Goal: Task Accomplishment & Management: Use online tool/utility

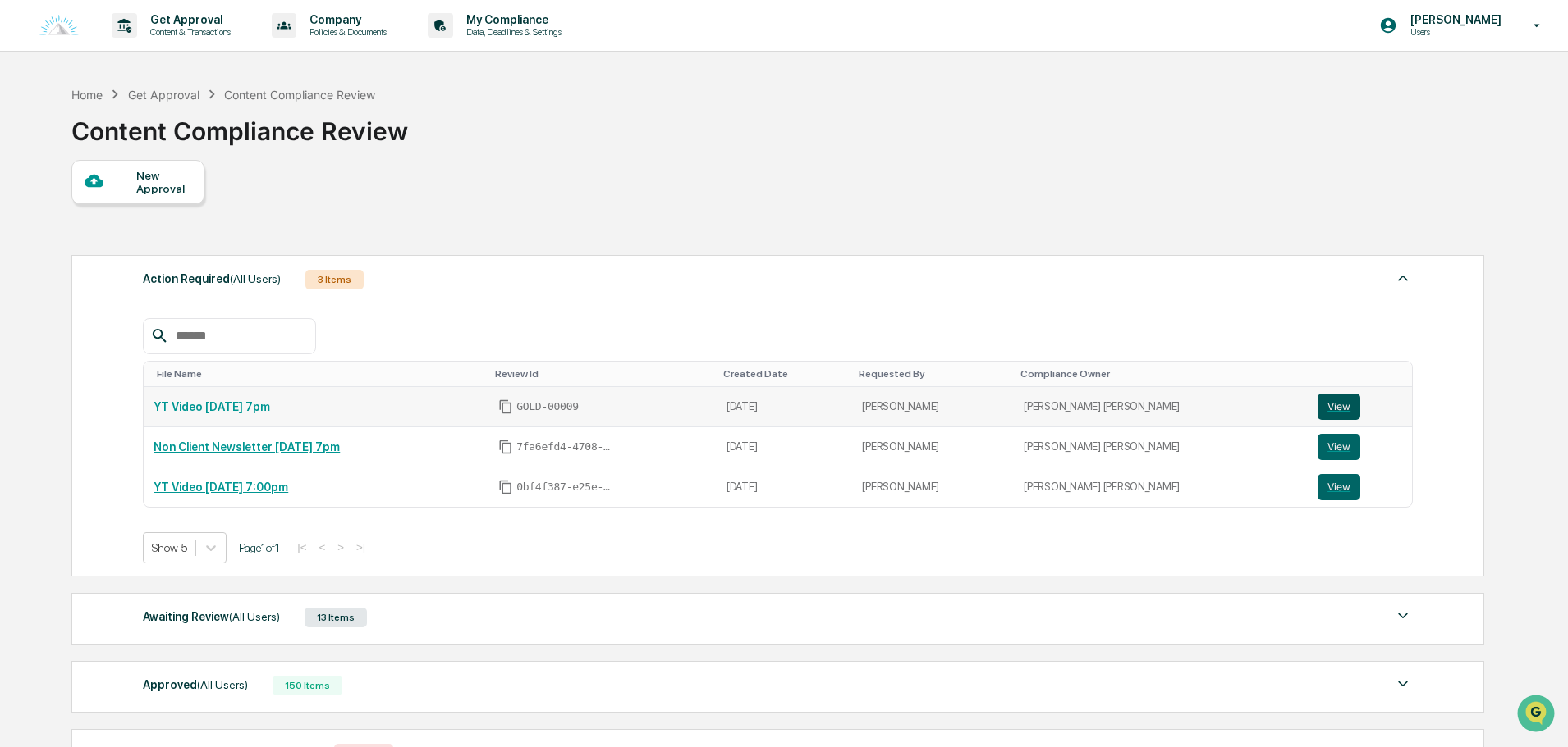
click at [1327, 406] on button "View" at bounding box center [1339, 407] width 43 height 26
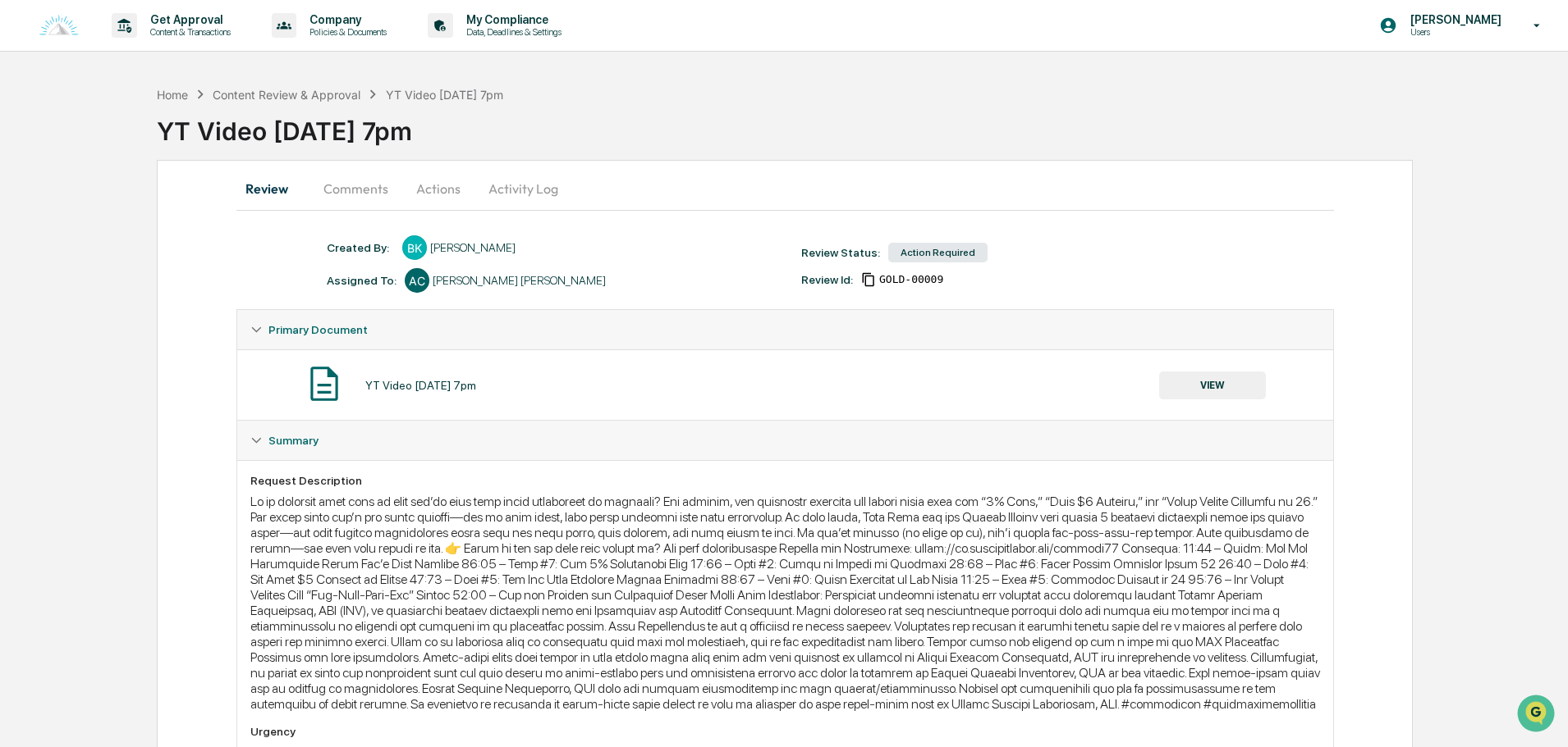
click at [439, 193] on button "Actions" at bounding box center [438, 189] width 74 height 39
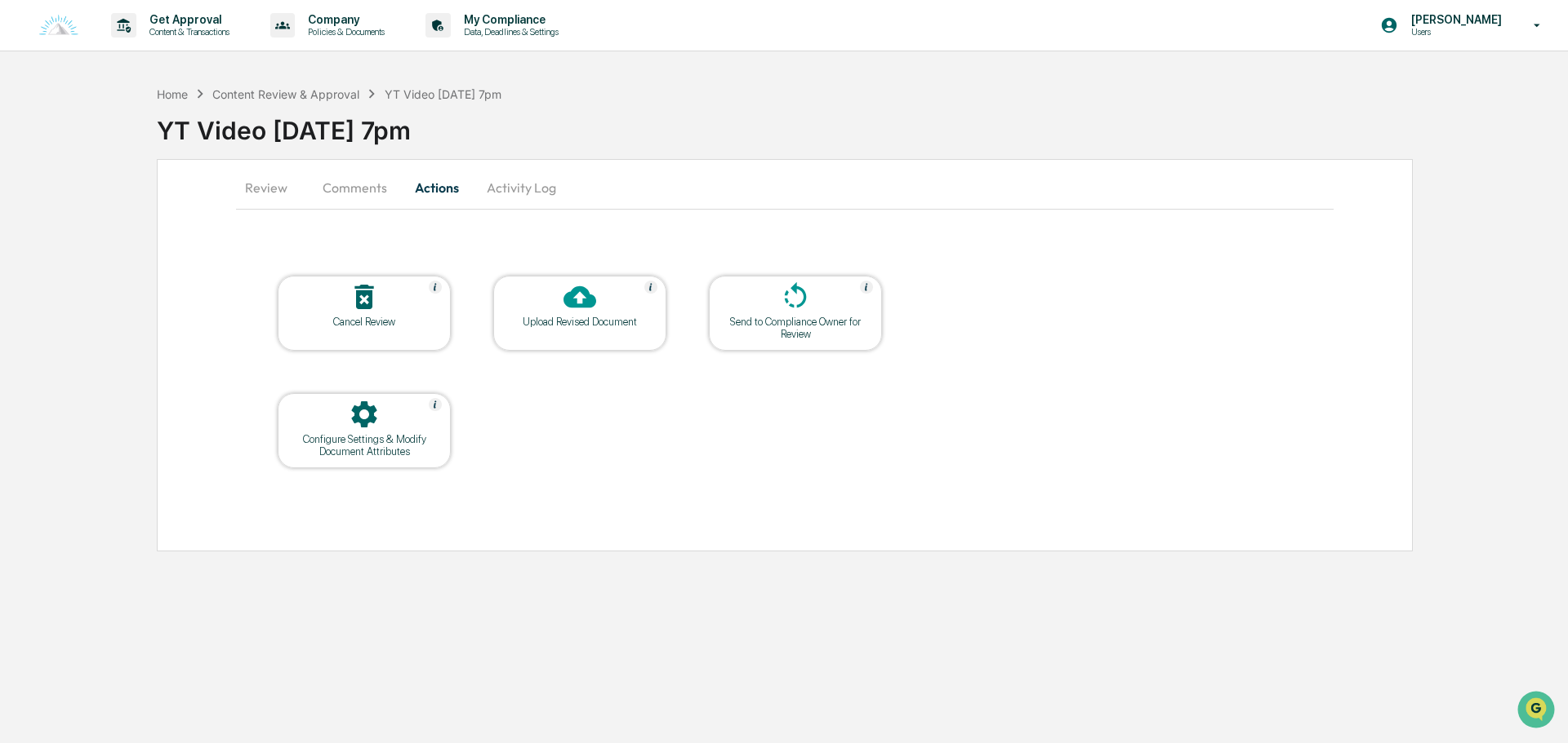
click at [605, 327] on div "Upload Revised Document" at bounding box center [579, 321] width 147 height 12
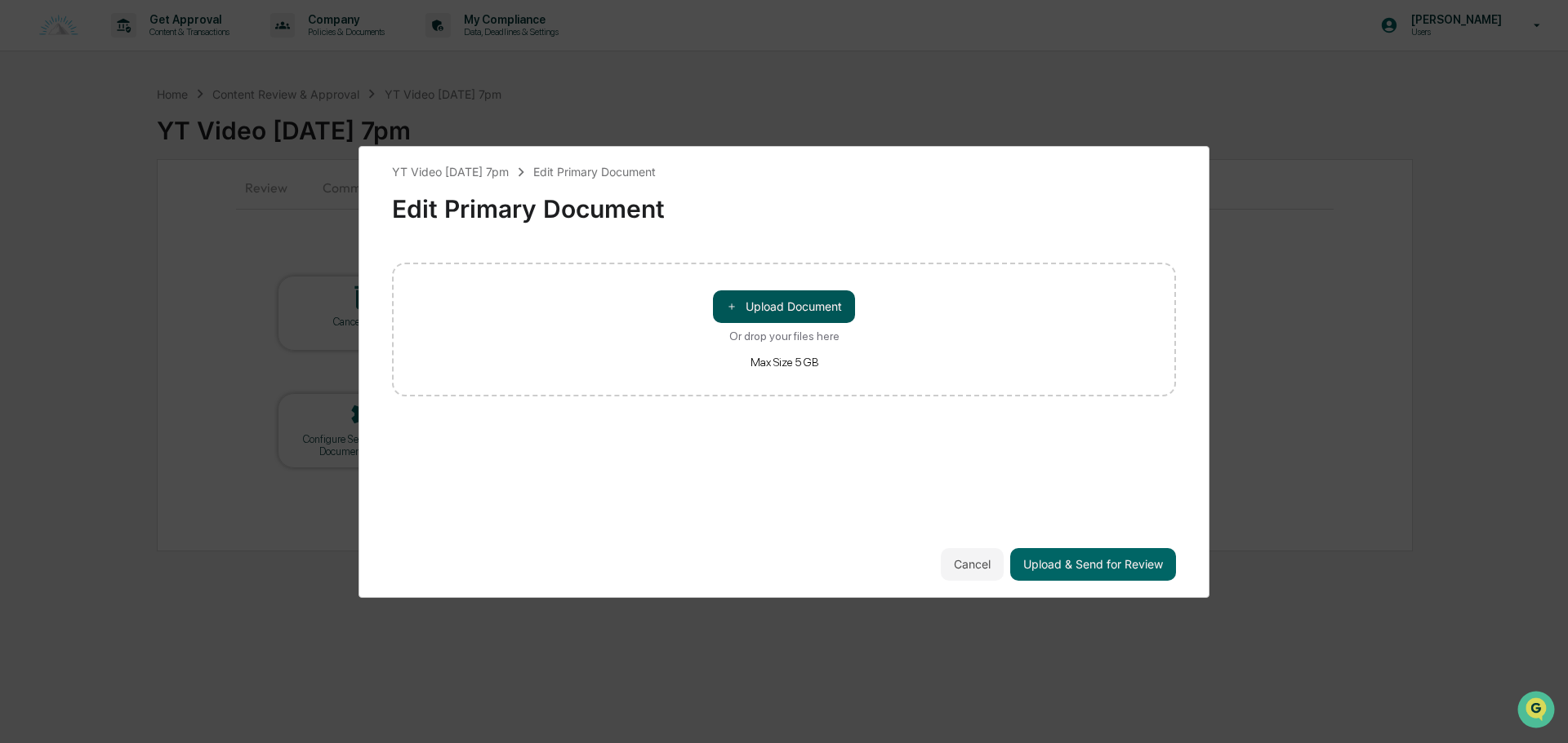
click at [742, 314] on button "＋ Upload Document" at bounding box center [784, 306] width 142 height 33
click at [671, 277] on div "riverside_js_edits _ final_fire_your fi..." at bounding box center [784, 279] width 784 height 34
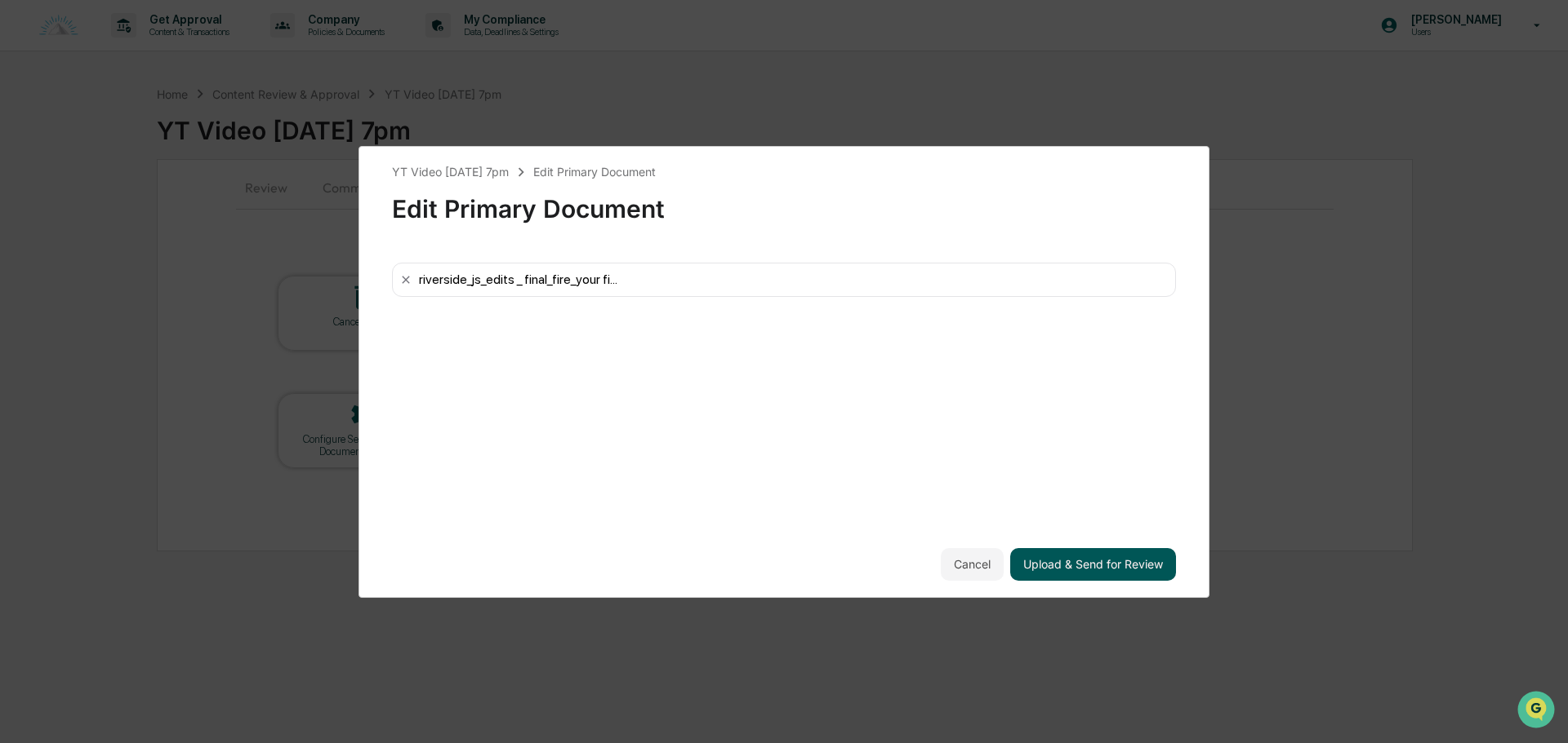
click at [1053, 574] on button "Upload & Send for Review" at bounding box center [1093, 564] width 166 height 33
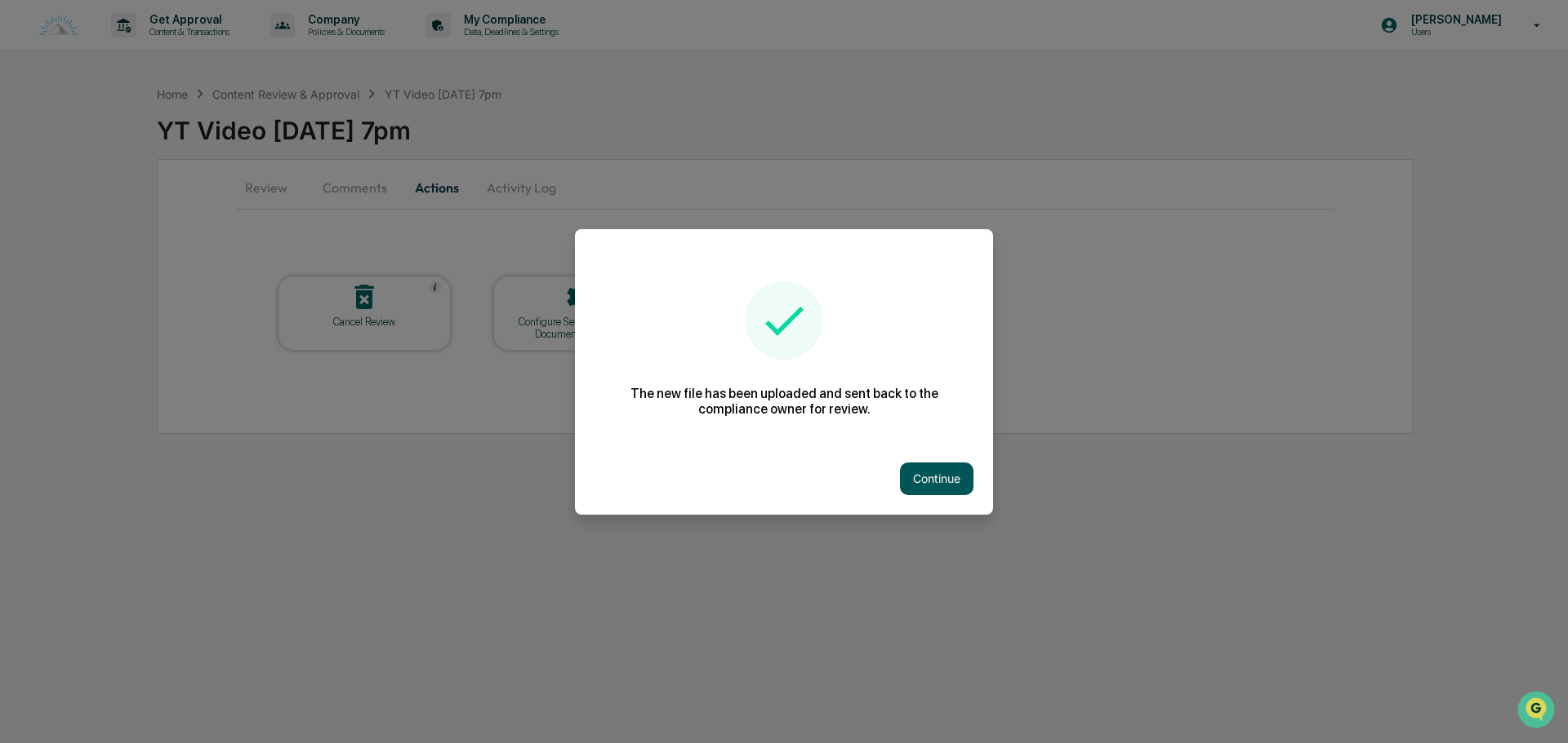
click at [941, 473] on button "Continue" at bounding box center [936, 479] width 74 height 33
